Goal: Task Accomplishment & Management: Manage account settings

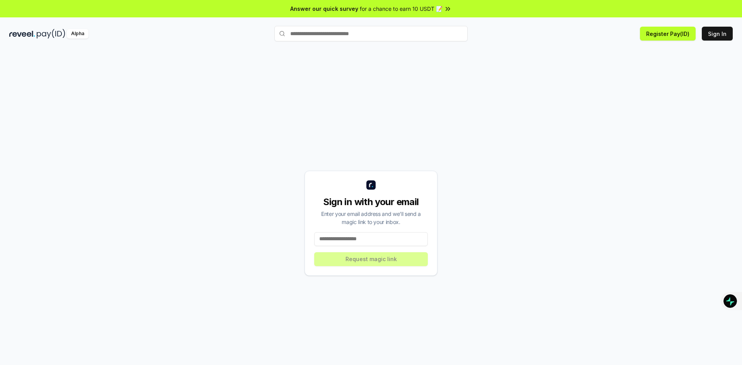
drag, startPoint x: 374, startPoint y: 231, endPoint x: 373, endPoint y: 242, distance: 11.7
paste input "**********"
type input "**********"
click at [369, 261] on button "Request magic link" at bounding box center [371, 259] width 114 height 14
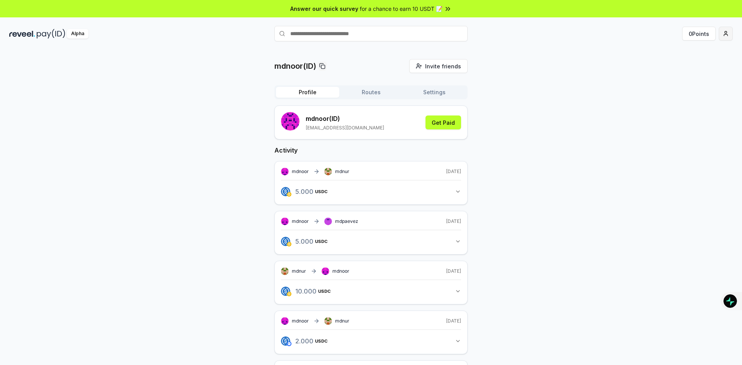
click at [725, 32] on html "Answer our quick survey for a chance to earn 10 USDT 📝 Alpha 0 Points mdnoor(ID…" at bounding box center [371, 182] width 742 height 365
click at [681, 77] on div "Connect Wallet" at bounding box center [689, 79] width 86 height 13
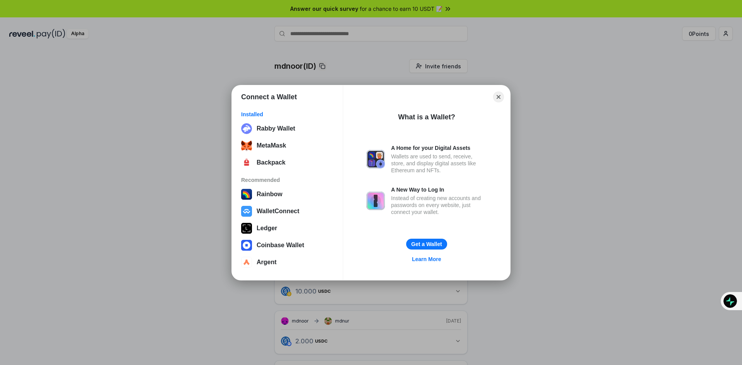
click at [582, 68] on div "Connect a Wallet Installed Rabby Wallet MetaMask Backpack Recommended Rainbow W…" at bounding box center [371, 183] width 896 height 520
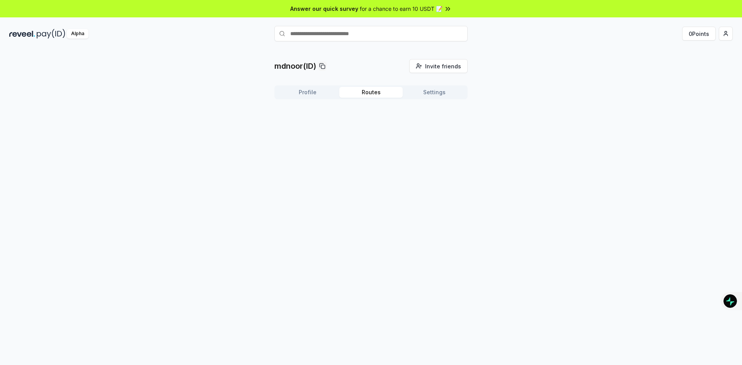
click at [372, 92] on button "Routes" at bounding box center [370, 92] width 63 height 11
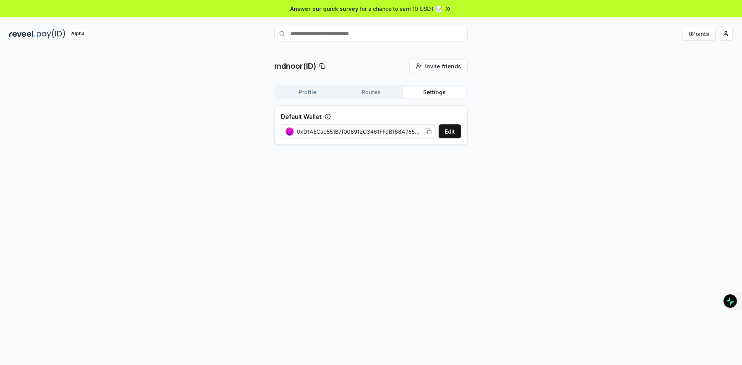
click at [421, 90] on button "Settings" at bounding box center [434, 92] width 63 height 11
click at [364, 136] on div "0xD1AECac551B7f0069f2C3461FFdB168A75580b89" at bounding box center [358, 131] width 155 height 17
click at [385, 130] on span "0xD1AECac551B7f0069f2C3461FFdB168A75580b89" at bounding box center [360, 131] width 126 height 8
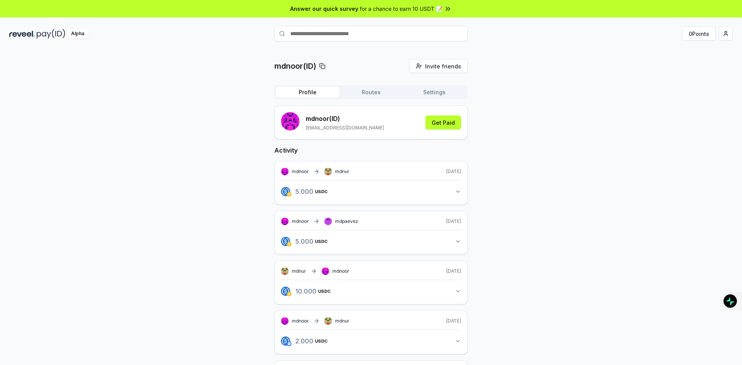
click at [314, 94] on button "Profile" at bounding box center [307, 92] width 63 height 11
click at [438, 124] on button "Get Paid" at bounding box center [443, 123] width 36 height 14
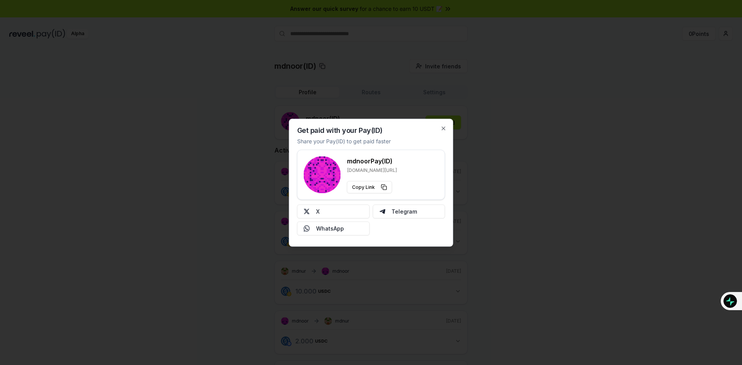
drag, startPoint x: 495, startPoint y: 93, endPoint x: 508, endPoint y: 93, distance: 12.7
click at [496, 93] on div at bounding box center [371, 182] width 742 height 365
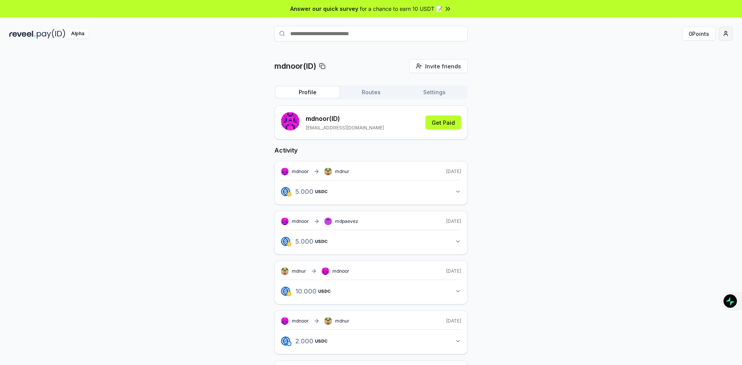
click at [720, 34] on html "Answer our quick survey for a chance to earn 10 USDT 📝 Alpha 0 Points mdnoor(ID…" at bounding box center [371, 182] width 742 height 365
click at [681, 68] on div "View Profile" at bounding box center [689, 66] width 86 height 13
click at [377, 92] on button "Routes" at bounding box center [370, 92] width 63 height 11
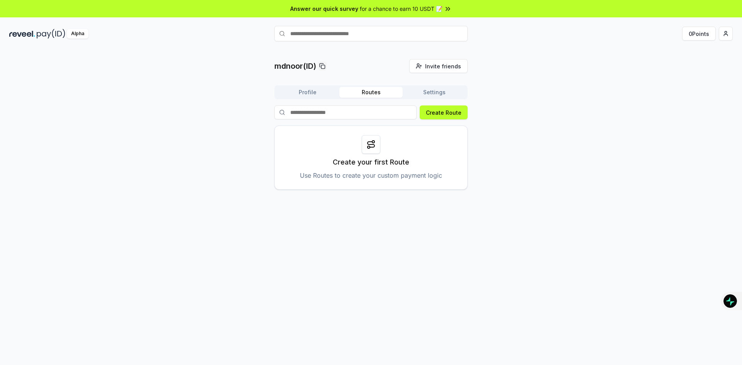
click at [312, 92] on button "Profile" at bounding box center [307, 92] width 63 height 11
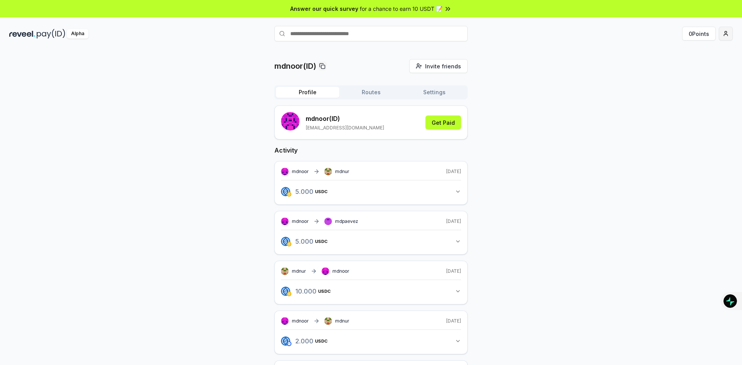
click at [726, 34] on html "Answer our quick survey for a chance to earn 10 USDT 📝 Alpha 0 Points mdnoor(ID…" at bounding box center [371, 182] width 742 height 365
click at [677, 80] on div "Connect Wallet" at bounding box center [689, 79] width 86 height 13
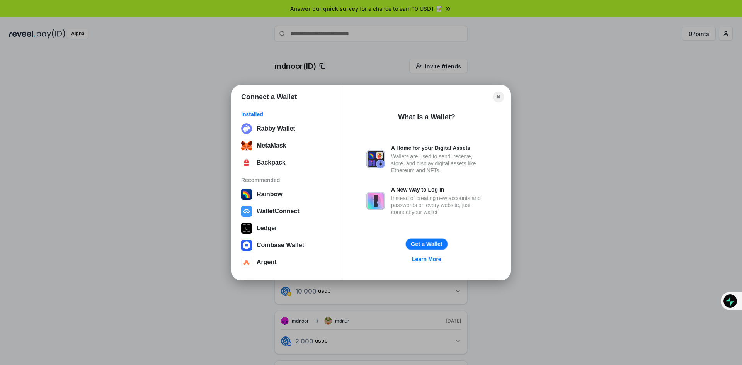
click at [423, 242] on button "Get a Wallet" at bounding box center [427, 243] width 42 height 11
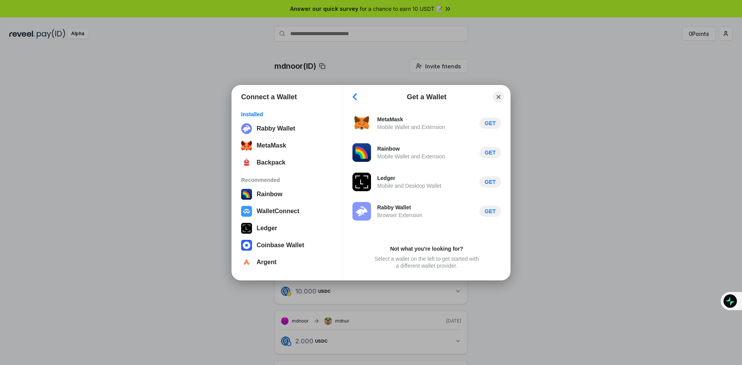
click at [357, 93] on button "Back" at bounding box center [355, 97] width 12 height 11
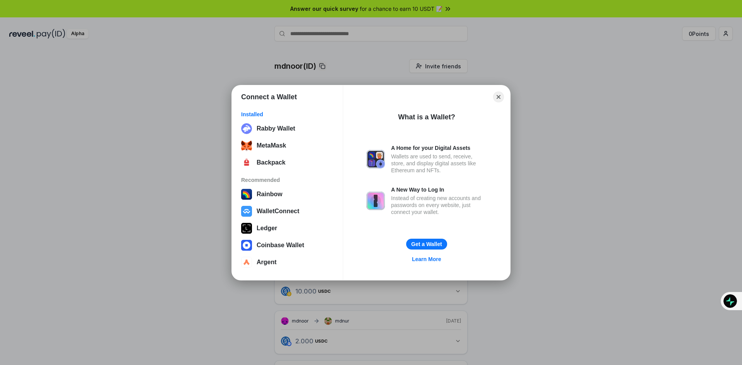
click at [430, 160] on div "Wallets are used to send, receive, store, and display digital assets like Ether…" at bounding box center [439, 163] width 96 height 21
click at [284, 208] on button "WalletConnect" at bounding box center [287, 211] width 97 height 15
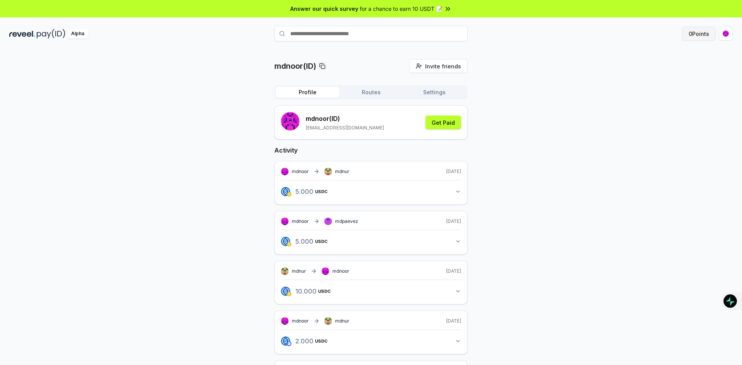
click at [693, 36] on button "0 Points" at bounding box center [699, 34] width 34 height 14
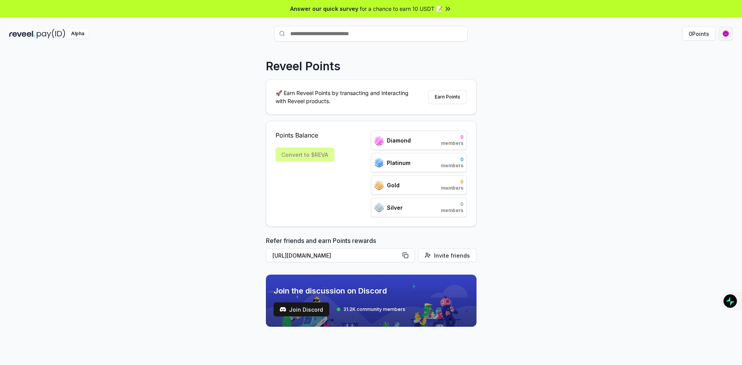
click at [722, 34] on html "Answer our quick survey for a chance to earn 10 USDT 📝 Alpha 0 Points Reveel Po…" at bounding box center [371, 182] width 742 height 365
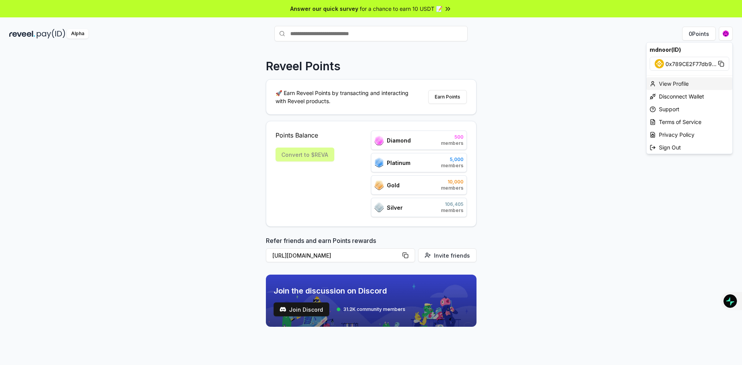
click at [679, 82] on div "View Profile" at bounding box center [689, 83] width 86 height 13
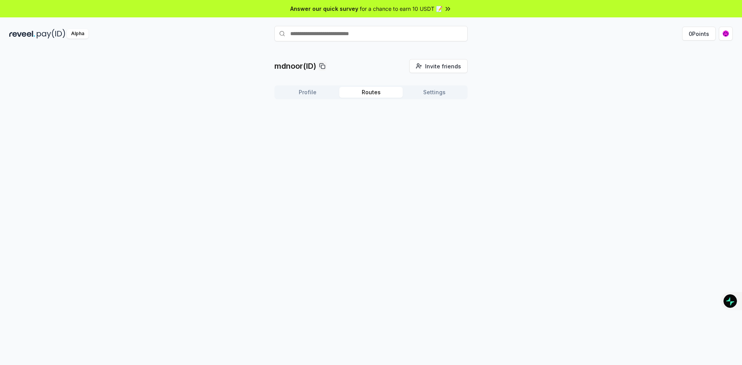
click at [356, 92] on button "Routes" at bounding box center [370, 92] width 63 height 11
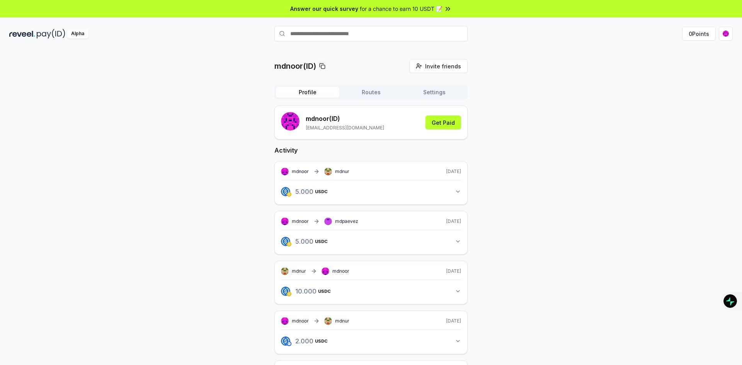
click at [309, 91] on button "Profile" at bounding box center [307, 92] width 63 height 11
click at [439, 123] on button "Get Paid" at bounding box center [443, 123] width 36 height 14
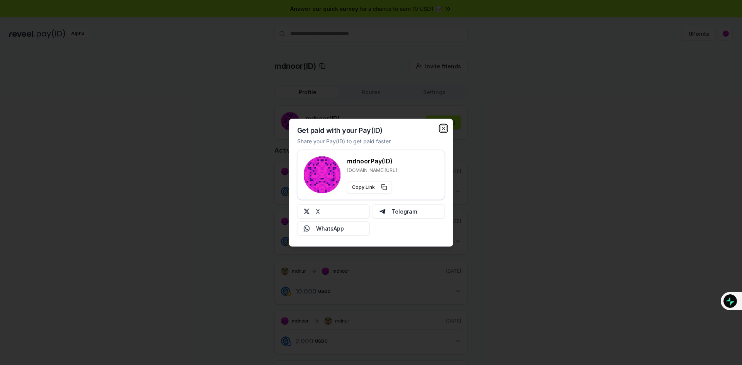
click at [441, 129] on icon "button" at bounding box center [443, 128] width 6 height 6
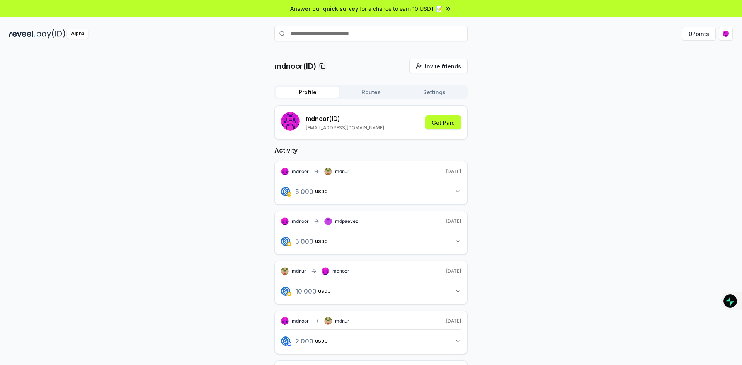
click at [446, 9] on icon at bounding box center [447, 8] width 2 height 3
click at [702, 37] on button "0 Points" at bounding box center [699, 34] width 34 height 14
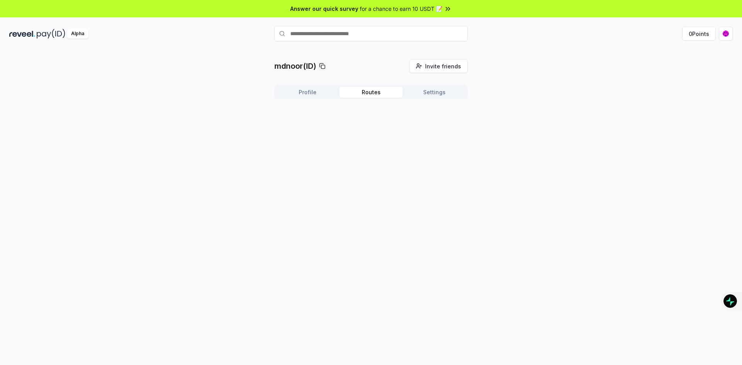
click at [366, 90] on button "Routes" at bounding box center [370, 92] width 63 height 11
click at [308, 93] on button "Profile" at bounding box center [307, 92] width 63 height 11
